Goal: Information Seeking & Learning: Learn about a topic

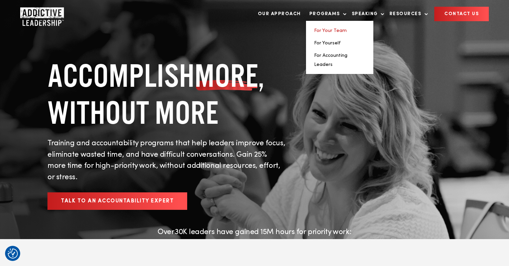
click at [333, 30] on link "For Your Team" at bounding box center [330, 30] width 33 height 5
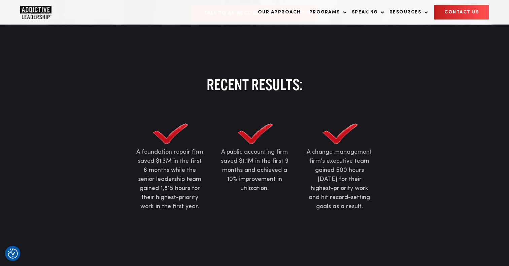
scroll to position [475, 0]
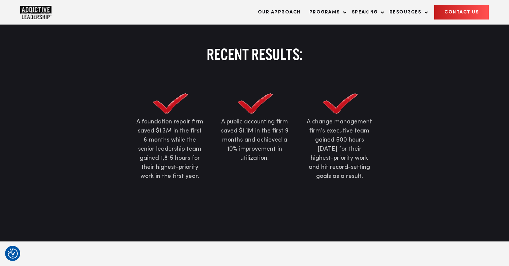
click at [39, 10] on img "Company Logo" at bounding box center [35, 12] width 31 height 13
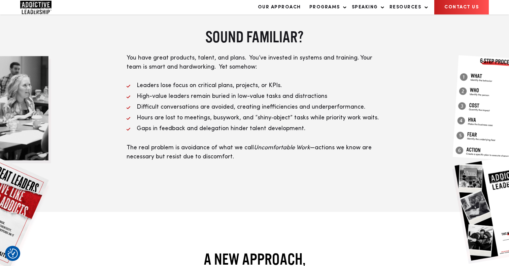
scroll to position [263, 0]
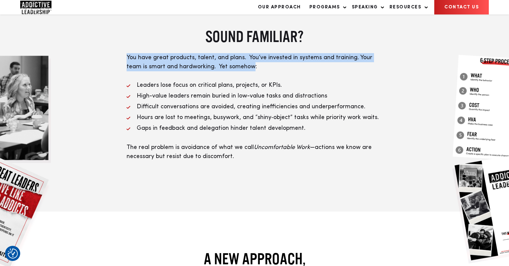
drag, startPoint x: 253, startPoint y: 73, endPoint x: 124, endPoint y: 64, distance: 129.5
click at [124, 64] on div "SOUND FAMILIAR? You have great products, talent, and plans. You’ve invested in …" at bounding box center [254, 93] width 269 height 135
copy span "You have great products, talent, and plans. You’ve invested in systems and trai…"
